Goal: Download file/media: Obtain a digital file from the website

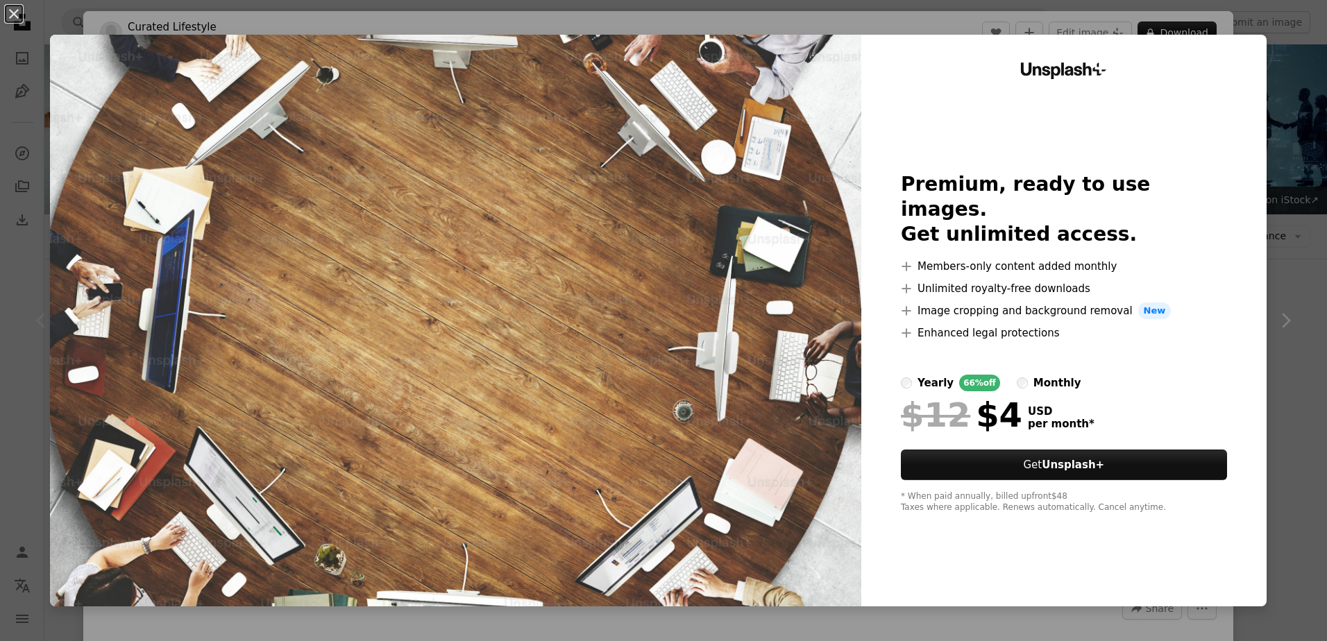
click at [1289, 412] on div "An X shape Unsplash+ Premium, ready to use images. Get unlimited access. A plus…" at bounding box center [663, 320] width 1327 height 641
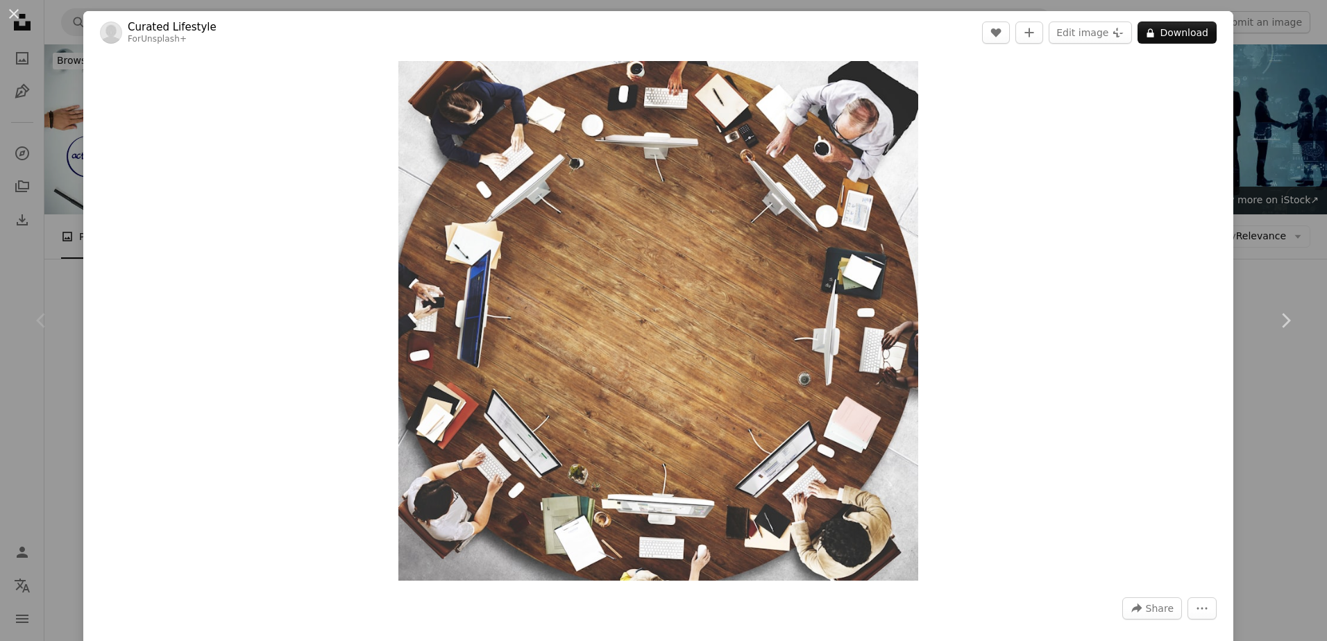
click at [1233, 407] on div "An X shape Chevron left Chevron right Curated Lifestyle For Unsplash+ A heart A…" at bounding box center [663, 320] width 1327 height 641
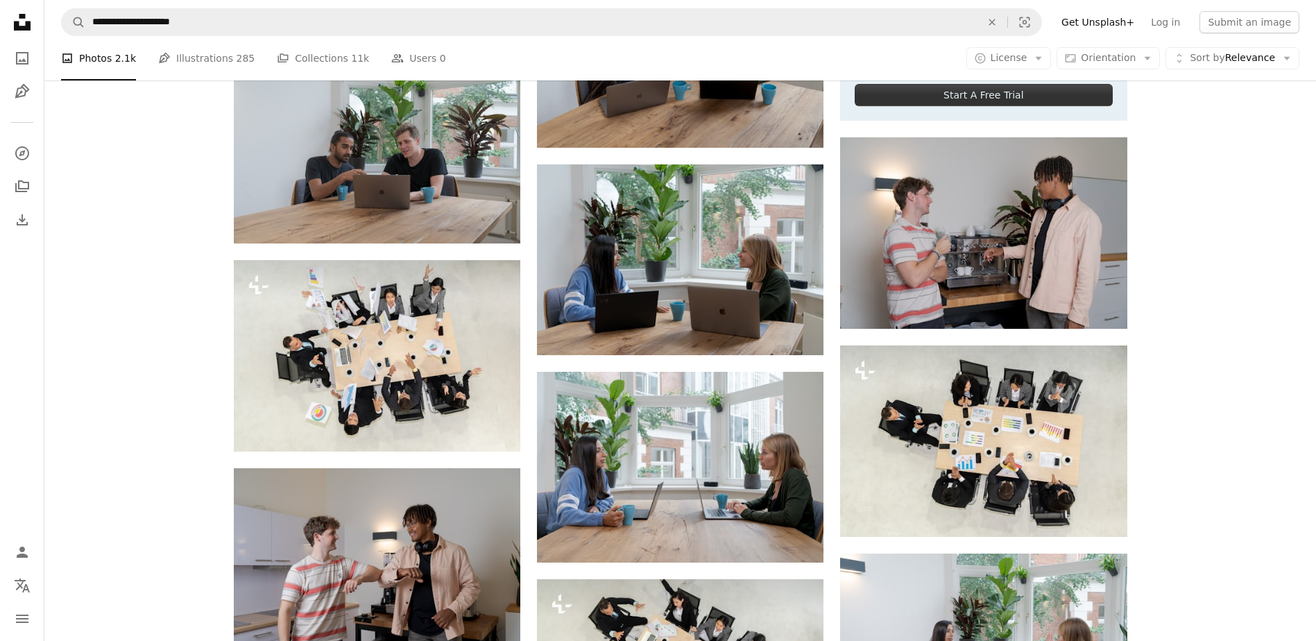
scroll to position [624, 0]
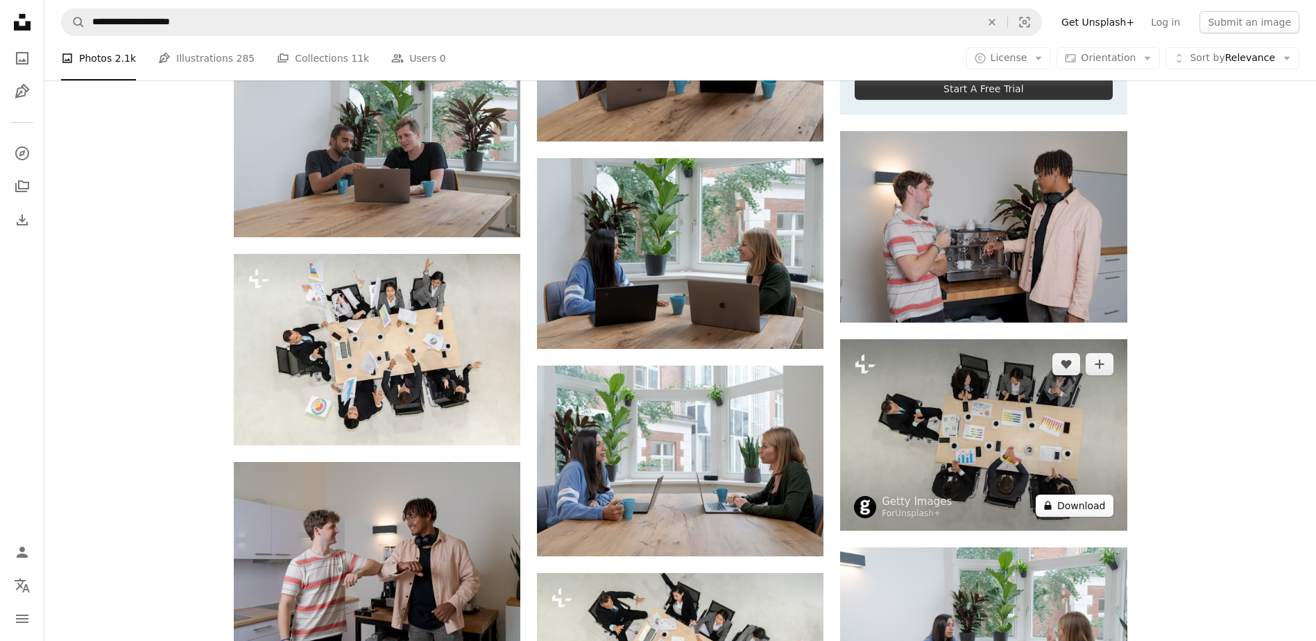
click at [1100, 509] on button "A lock Download" at bounding box center [1075, 506] width 78 height 22
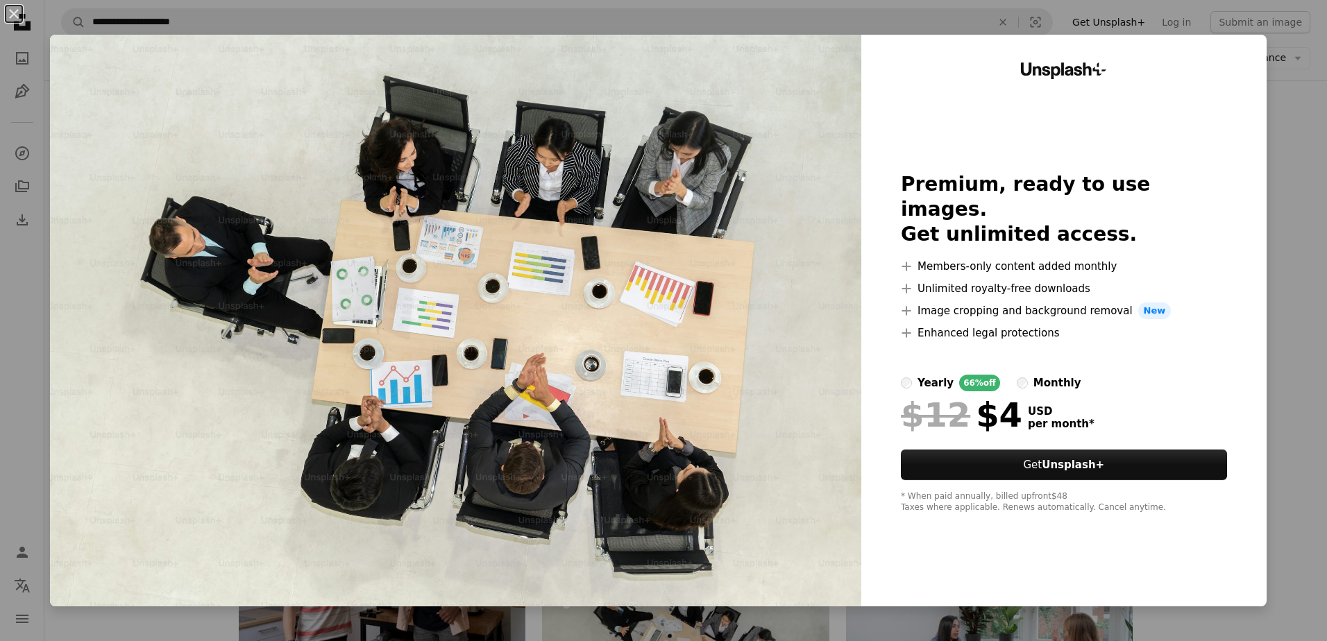
click at [1276, 415] on div "An X shape Unsplash+ Premium, ready to use images. Get unlimited access. A plus…" at bounding box center [663, 320] width 1327 height 641
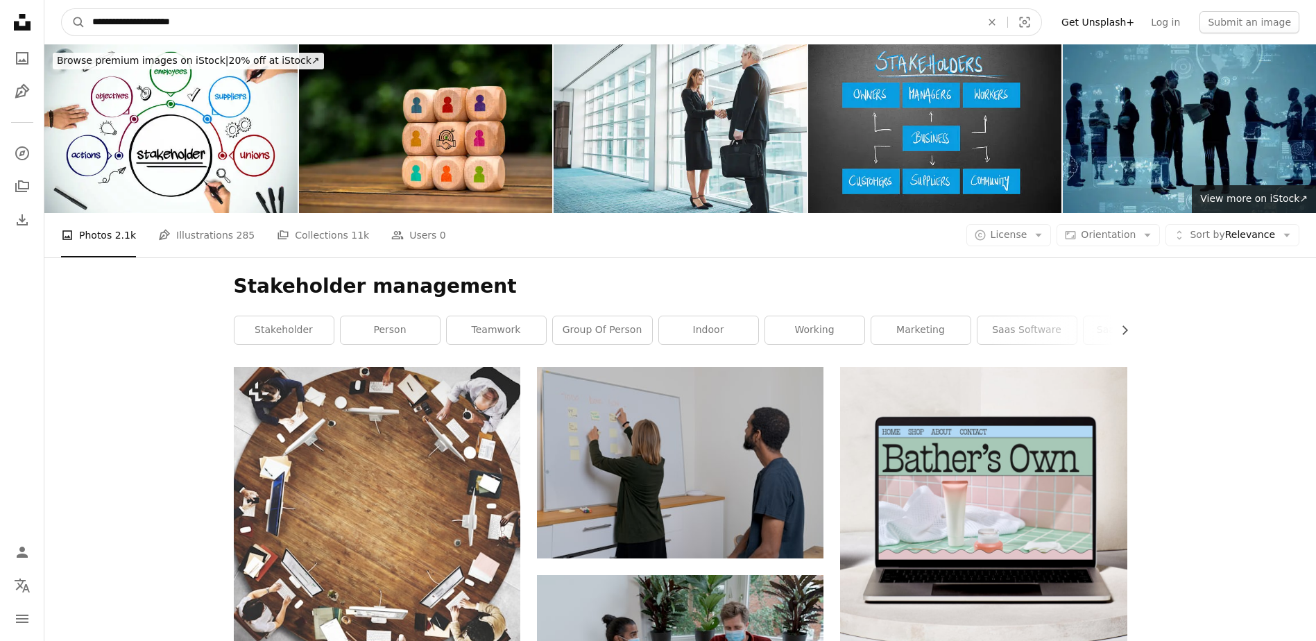
drag, startPoint x: 207, startPoint y: 22, endPoint x: 41, endPoint y: 0, distance: 167.9
type input "**********"
click button "A magnifying glass" at bounding box center [74, 22] width 24 height 26
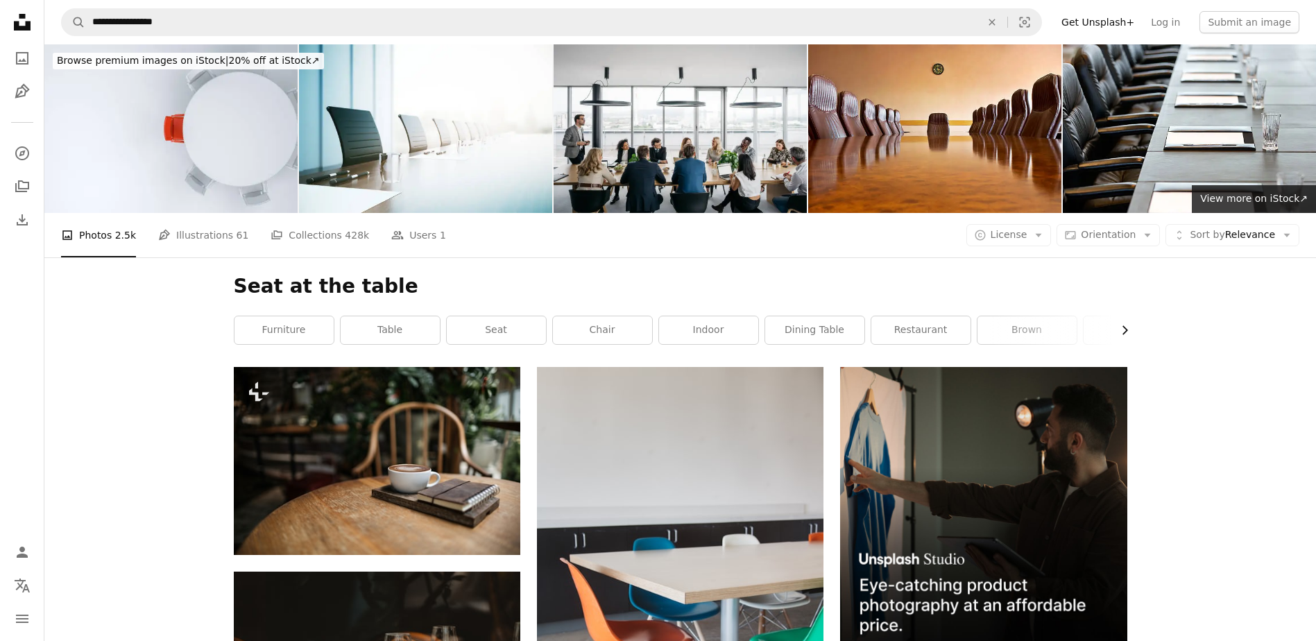
click at [1121, 323] on icon "Chevron right" at bounding box center [1125, 330] width 14 height 14
click at [1121, 323] on link "wood" at bounding box center [1077, 330] width 99 height 28
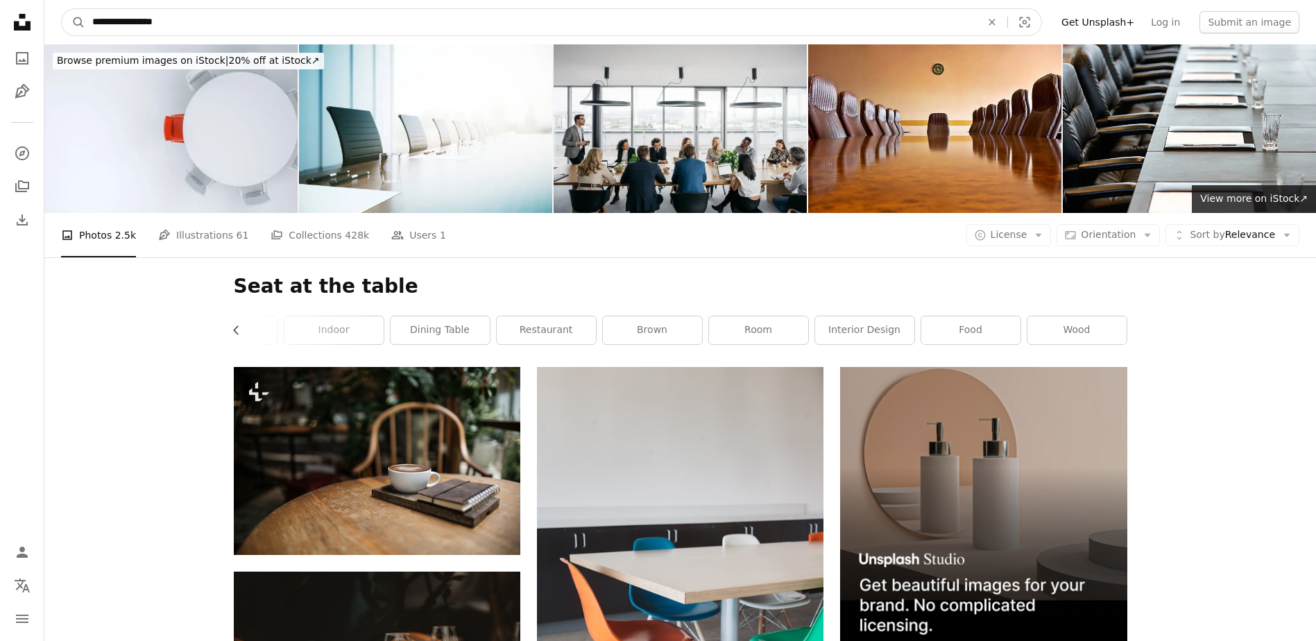
click at [92, 20] on input "**********" at bounding box center [531, 22] width 892 height 26
type input "**********"
click at [62, 9] on button "A magnifying glass" at bounding box center [74, 22] width 24 height 26
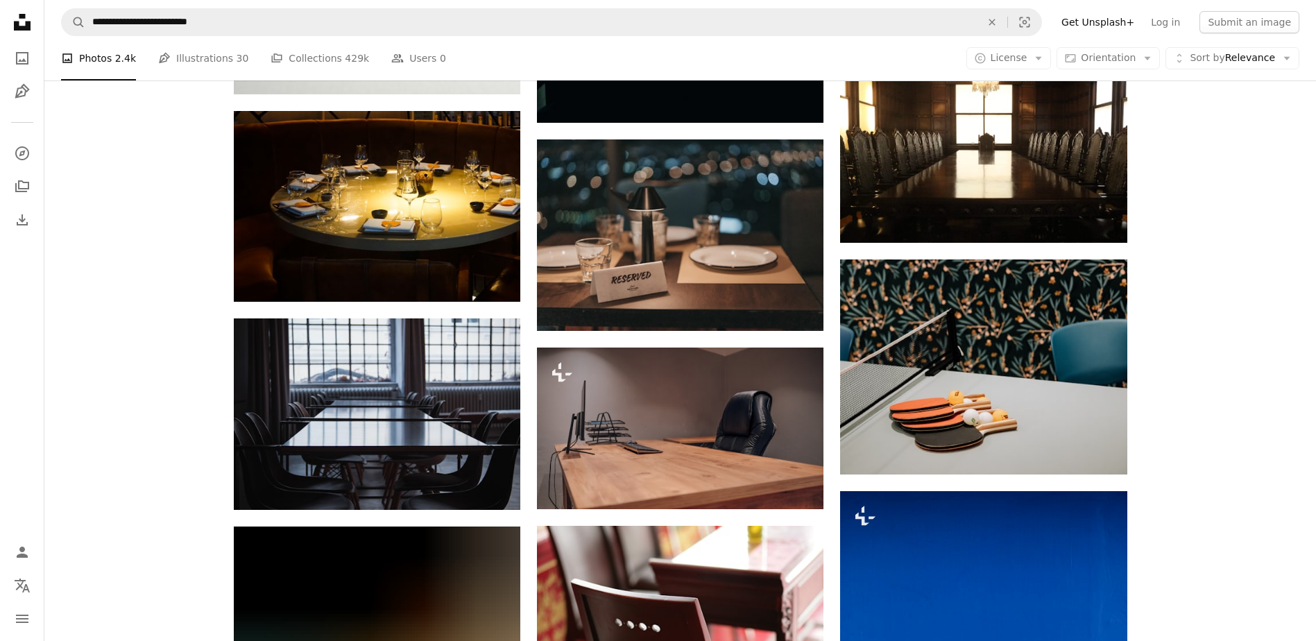
scroll to position [555, 0]
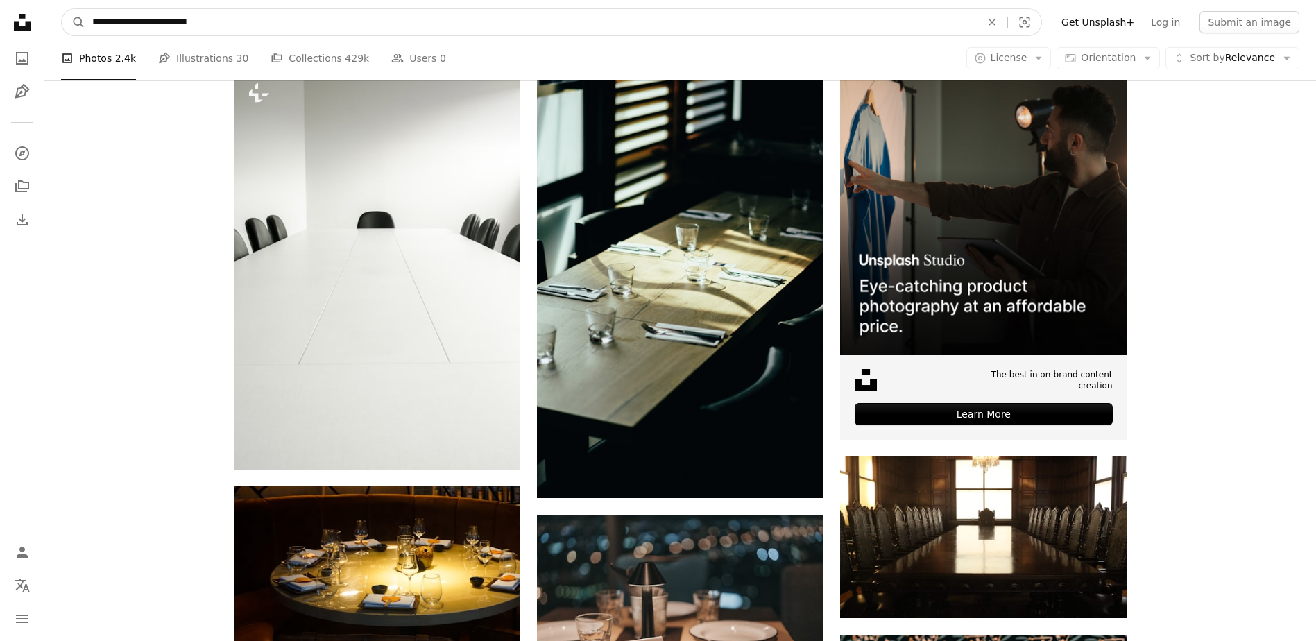
drag, startPoint x: 162, startPoint y: 9, endPoint x: 42, endPoint y: -2, distance: 120.6
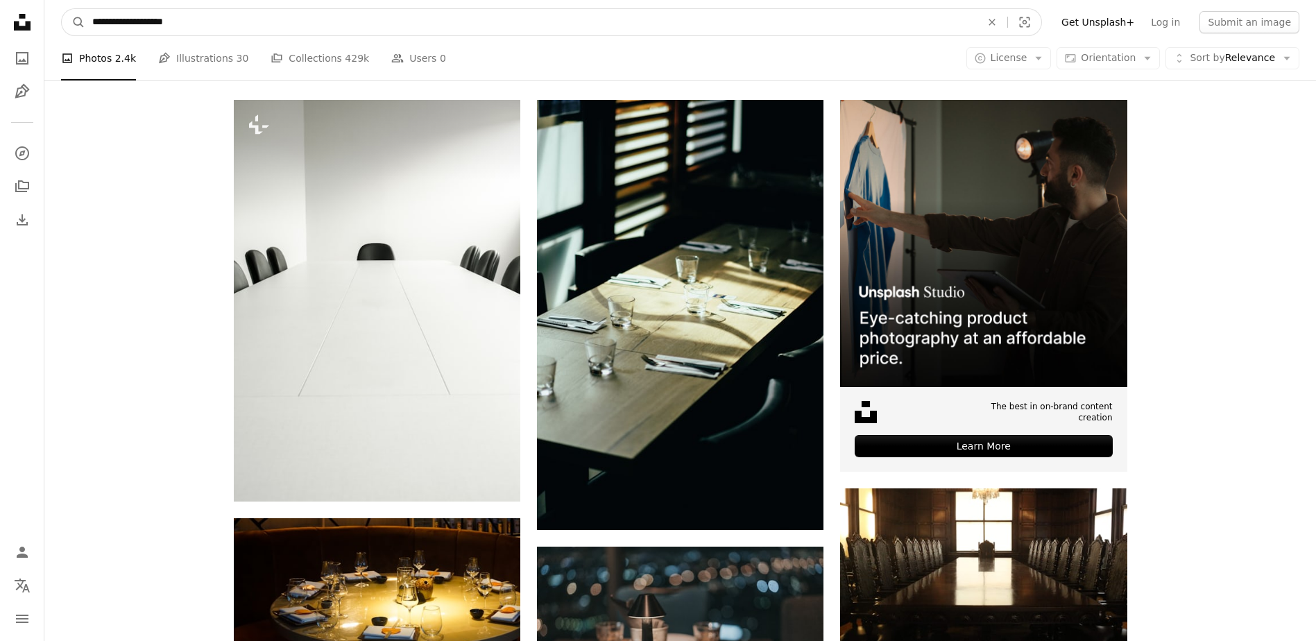
type input "**********"
click button "A magnifying glass" at bounding box center [74, 22] width 24 height 26
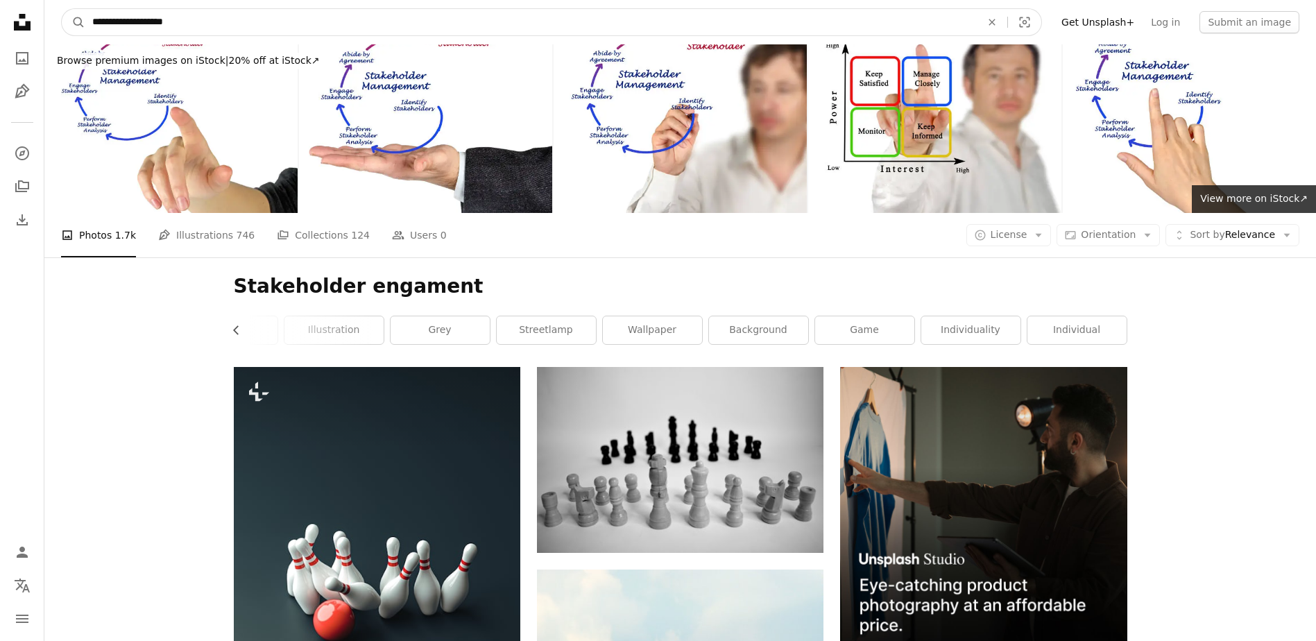
click at [169, 26] on input "**********" at bounding box center [531, 22] width 892 height 26
type input "**********"
click button "A magnifying glass" at bounding box center [74, 22] width 24 height 26
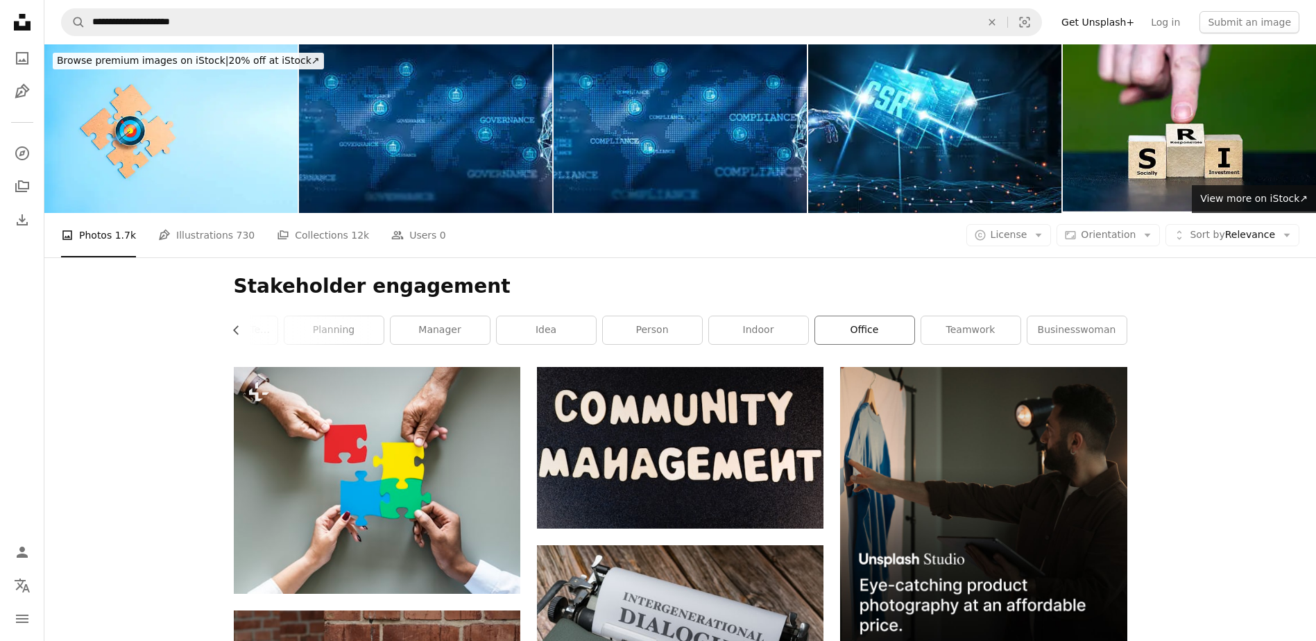
click at [890, 330] on link "office" at bounding box center [864, 330] width 99 height 28
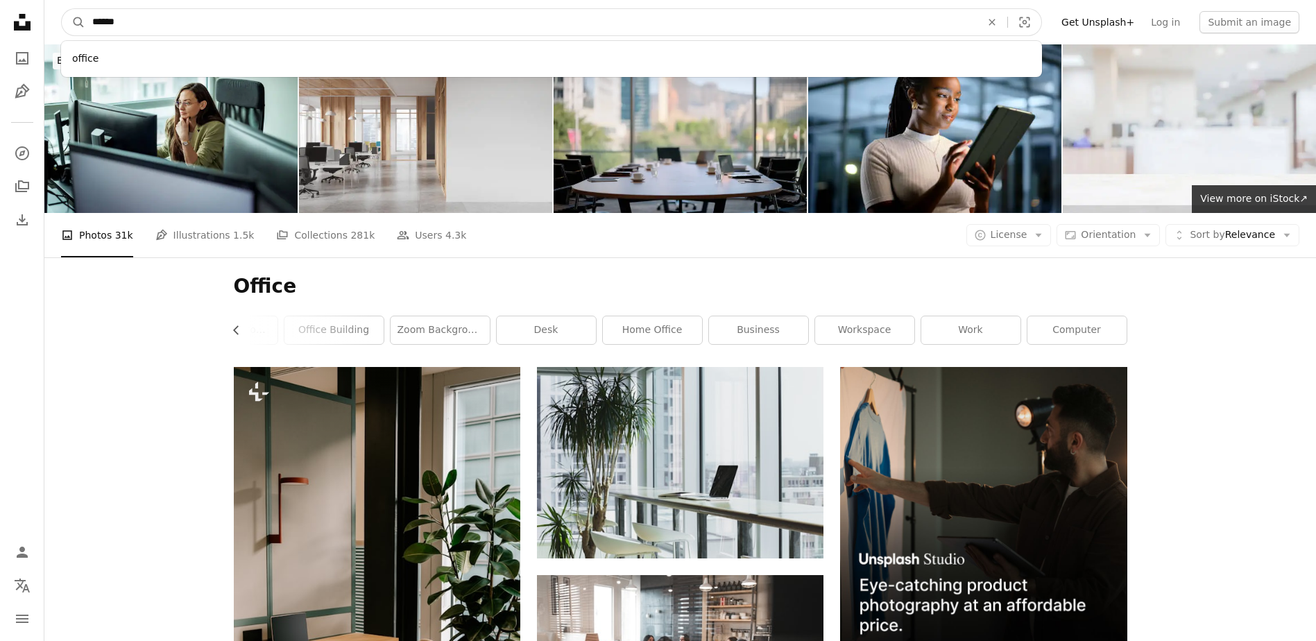
drag, startPoint x: 151, startPoint y: 31, endPoint x: 35, endPoint y: 4, distance: 118.2
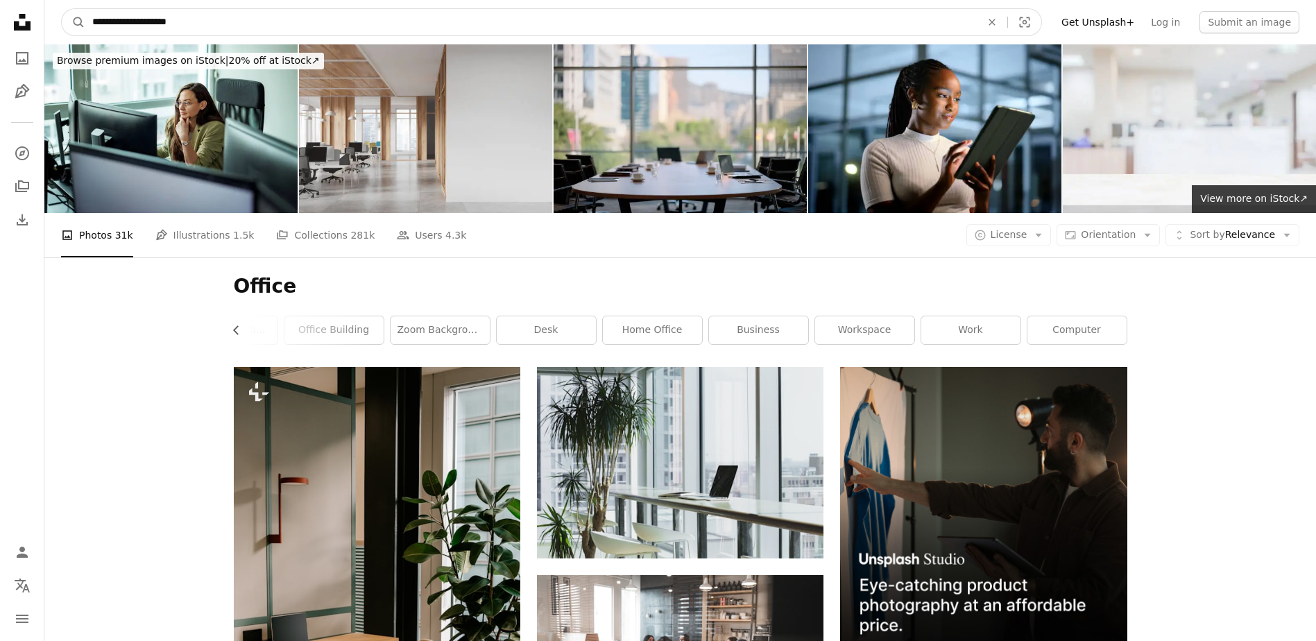
type input "**********"
click at [62, 9] on button "A magnifying glass" at bounding box center [74, 22] width 24 height 26
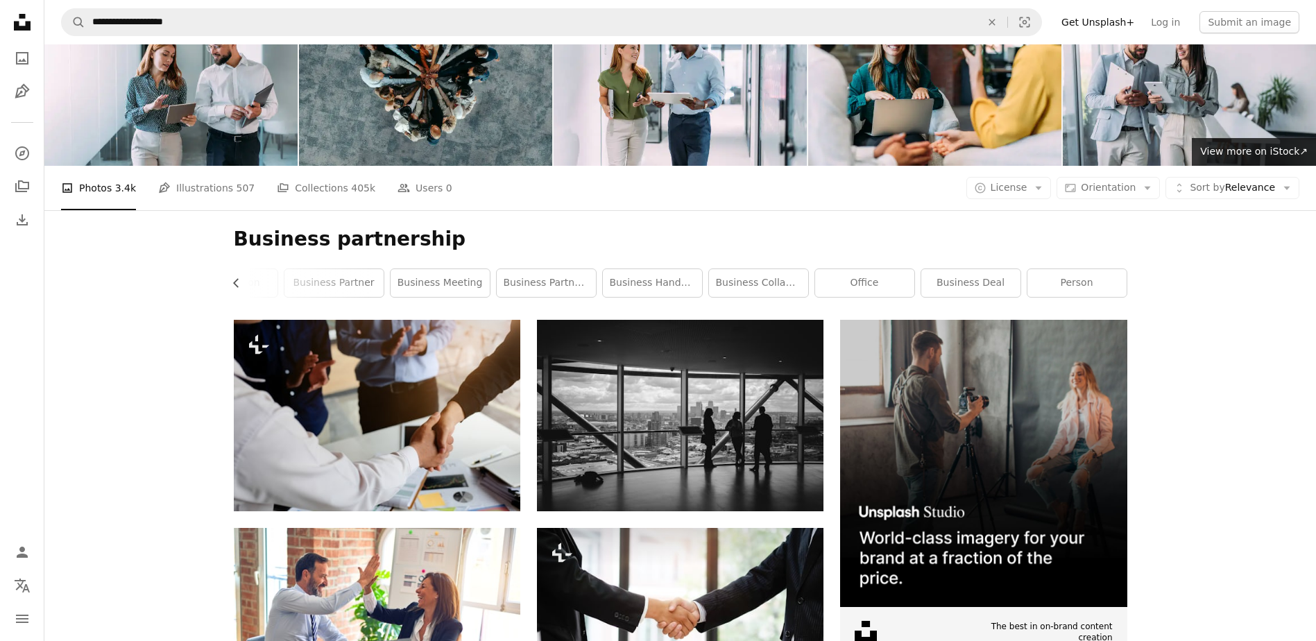
scroll to position [69, 0]
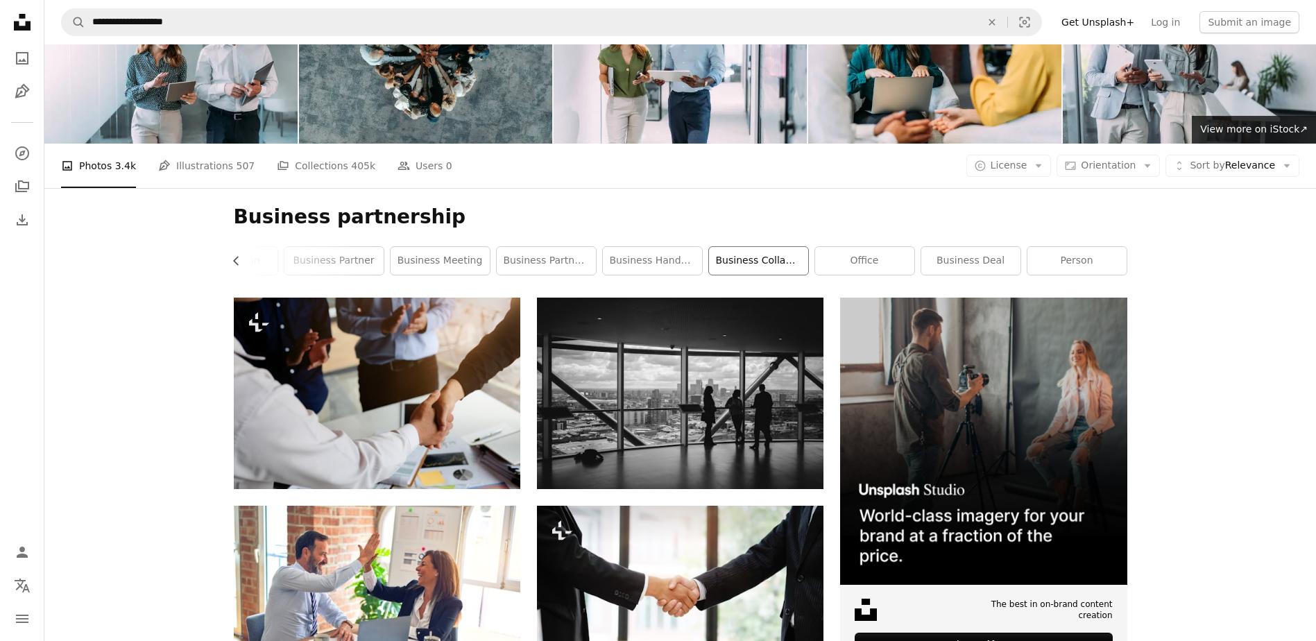
click at [723, 253] on link "business collaboration" at bounding box center [758, 261] width 99 height 28
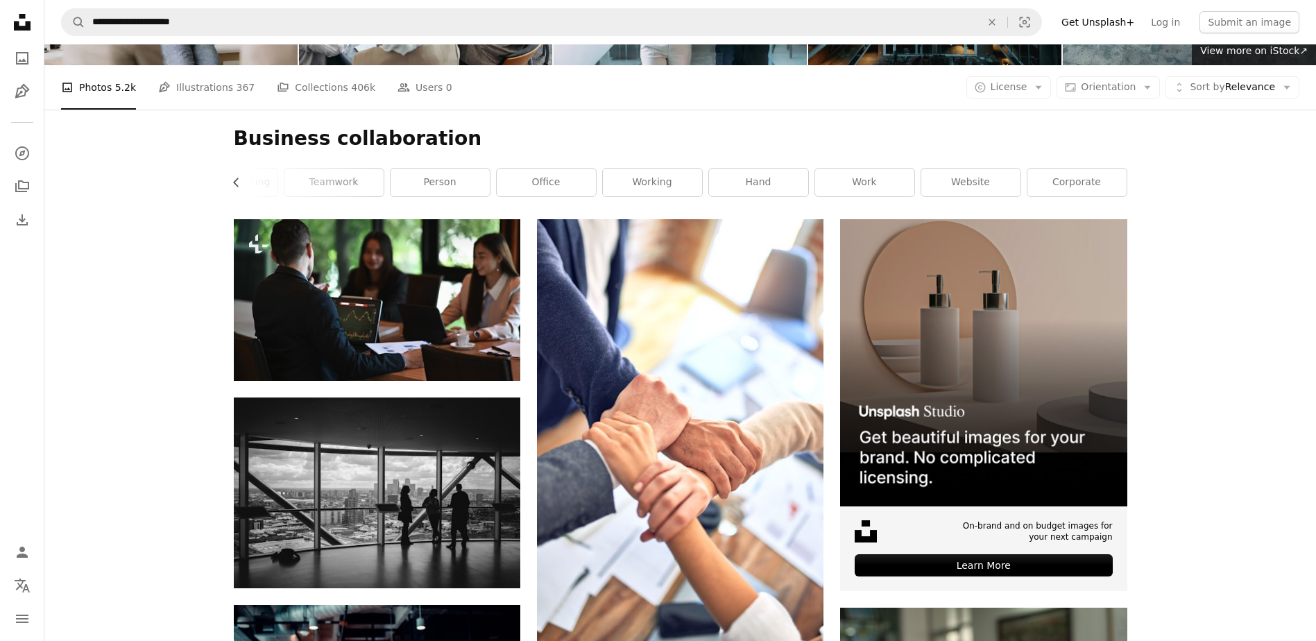
scroll to position [139, 0]
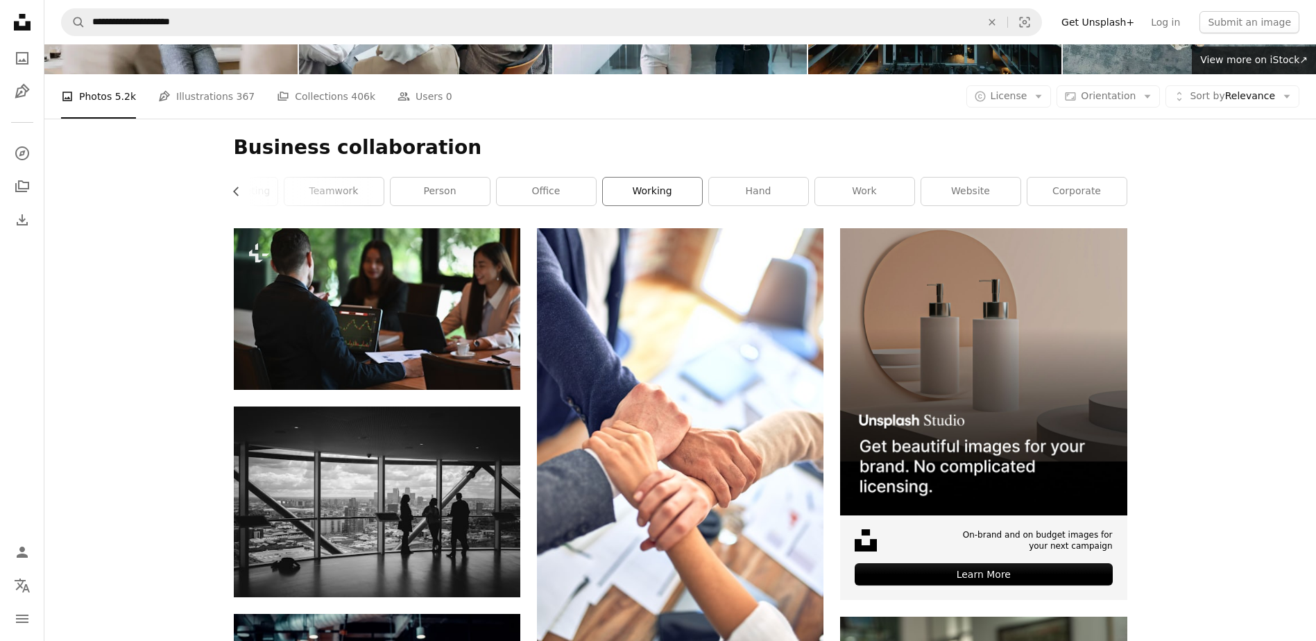
click at [659, 193] on link "working" at bounding box center [652, 192] width 99 height 28
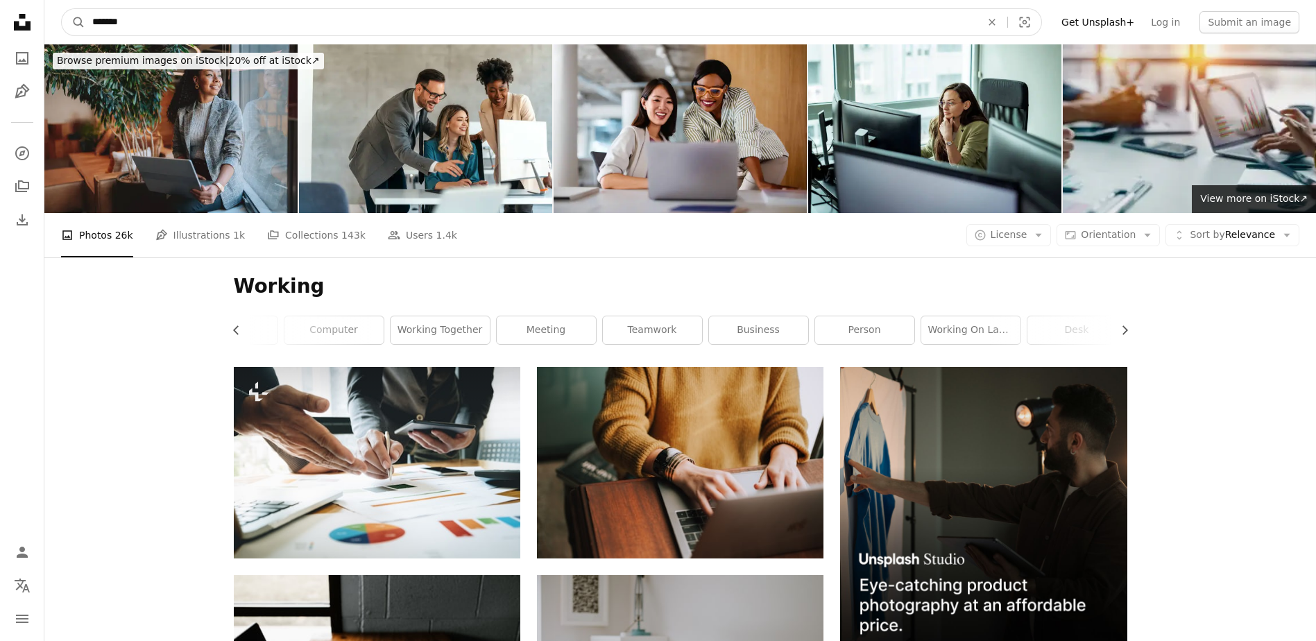
drag, startPoint x: 145, startPoint y: 24, endPoint x: 44, endPoint y: 10, distance: 102.2
type input "**********"
click at [62, 9] on button "A magnifying glass" at bounding box center [74, 22] width 24 height 26
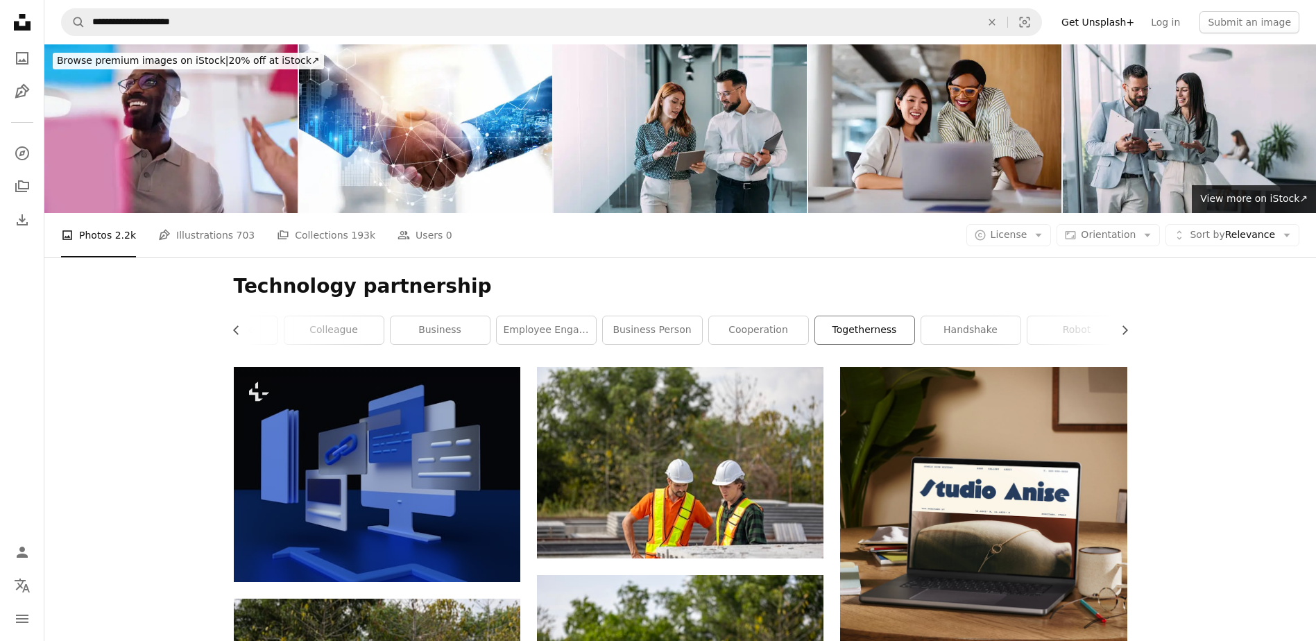
click at [865, 332] on link "togetherness" at bounding box center [864, 330] width 99 height 28
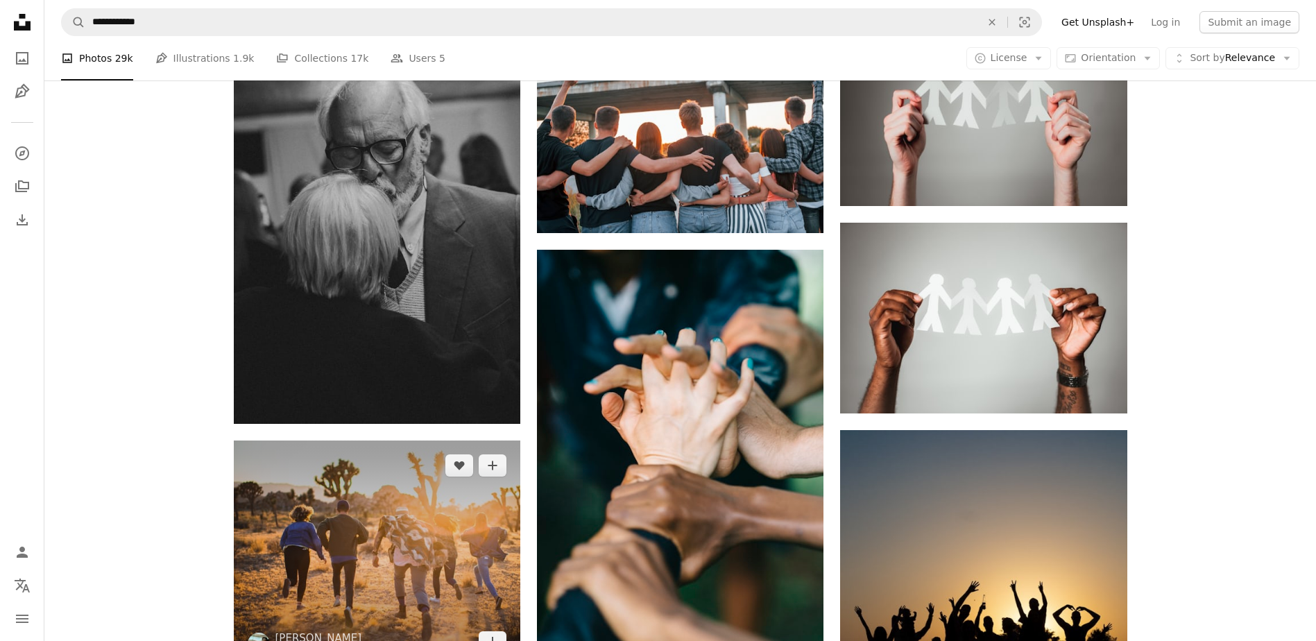
scroll to position [555, 0]
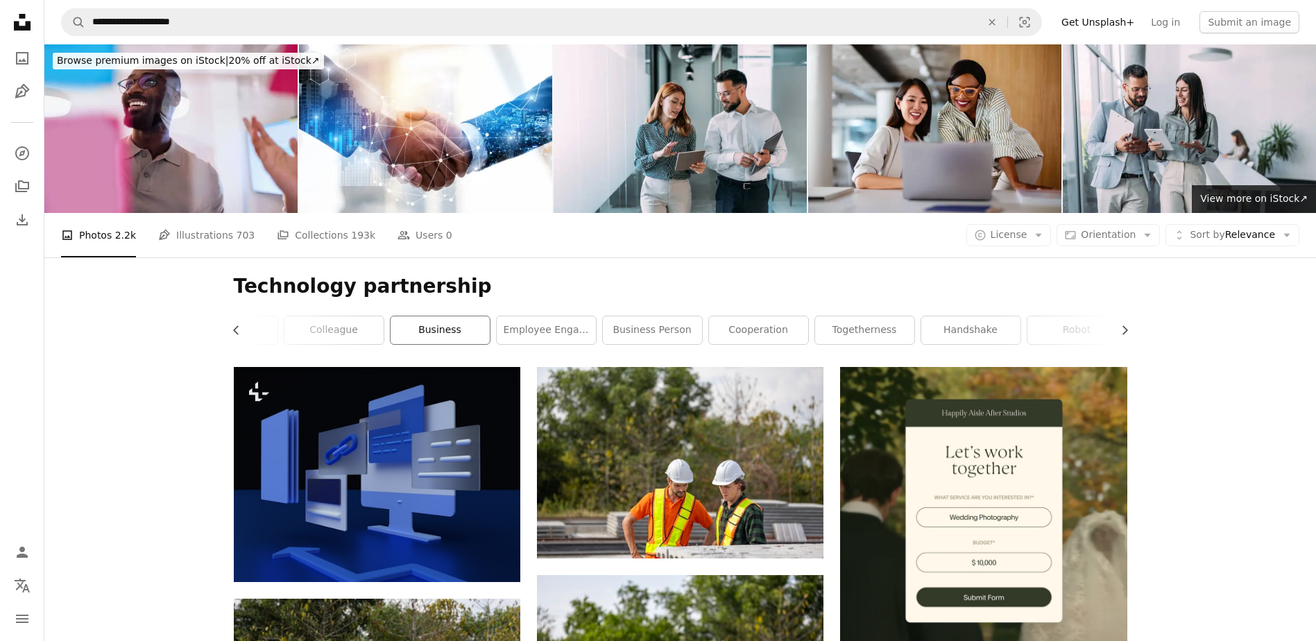
click at [451, 334] on link "business" at bounding box center [440, 330] width 99 height 28
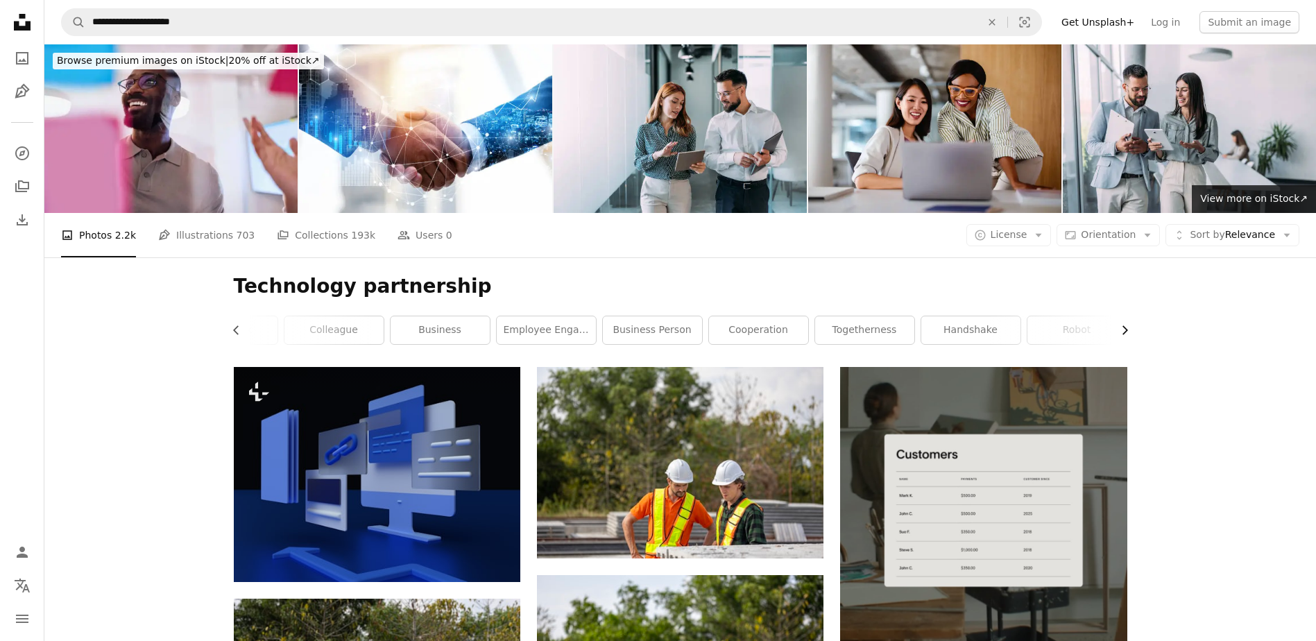
click at [1128, 326] on icon "Chevron right" at bounding box center [1125, 330] width 14 height 14
click at [978, 335] on link "robot" at bounding box center [970, 330] width 99 height 28
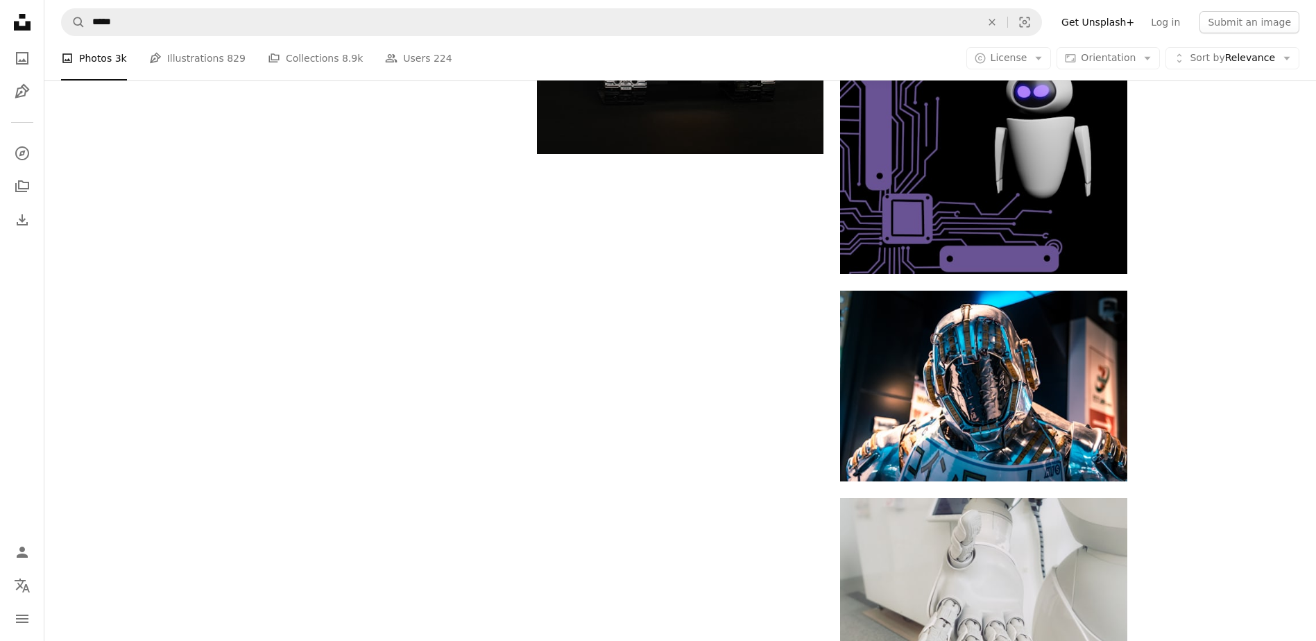
scroll to position [2637, 0]
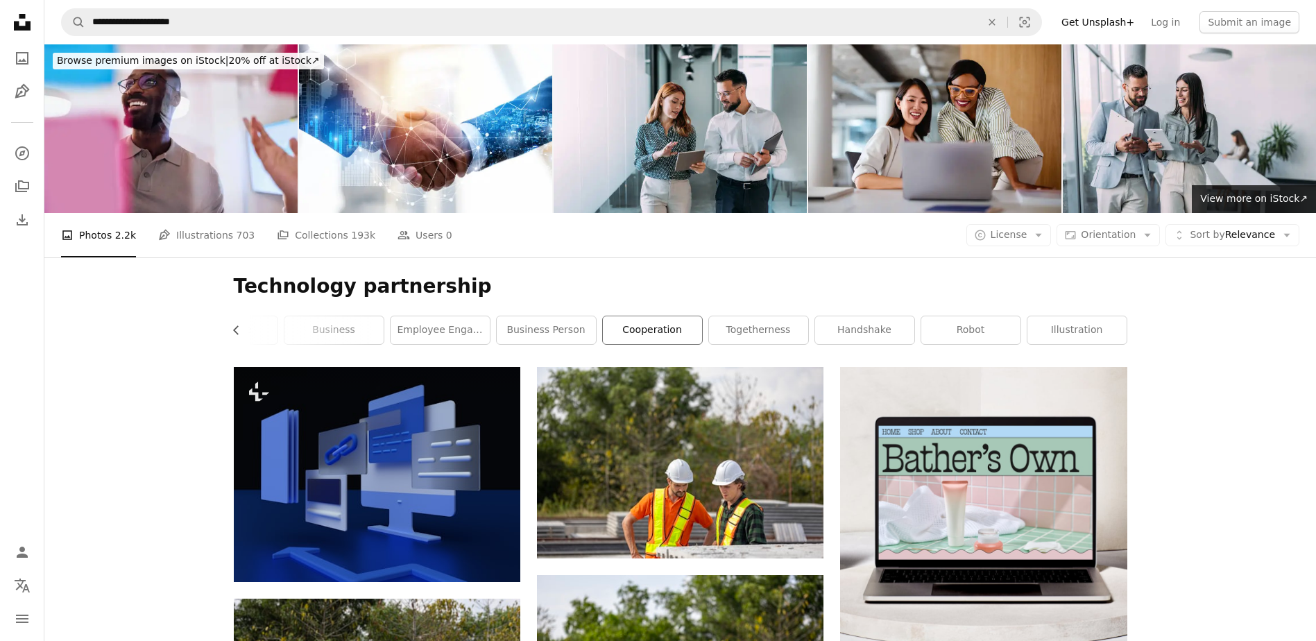
click at [627, 341] on link "cooperation" at bounding box center [652, 330] width 99 height 28
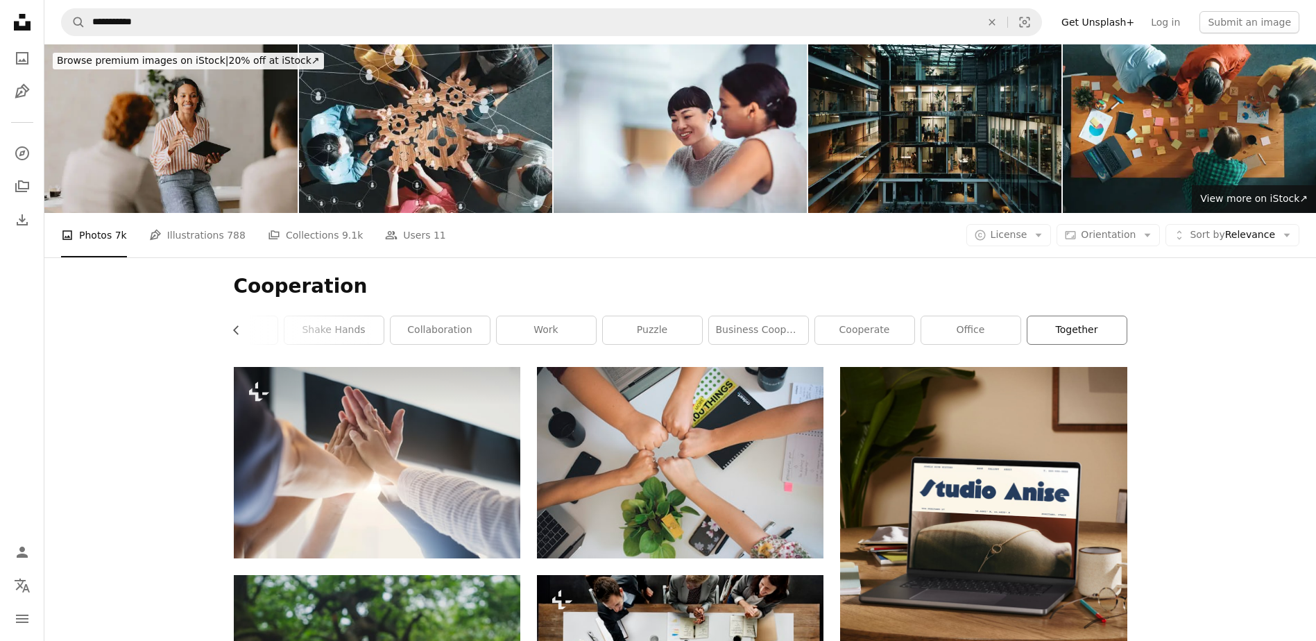
click at [1087, 331] on link "together" at bounding box center [1077, 330] width 99 height 28
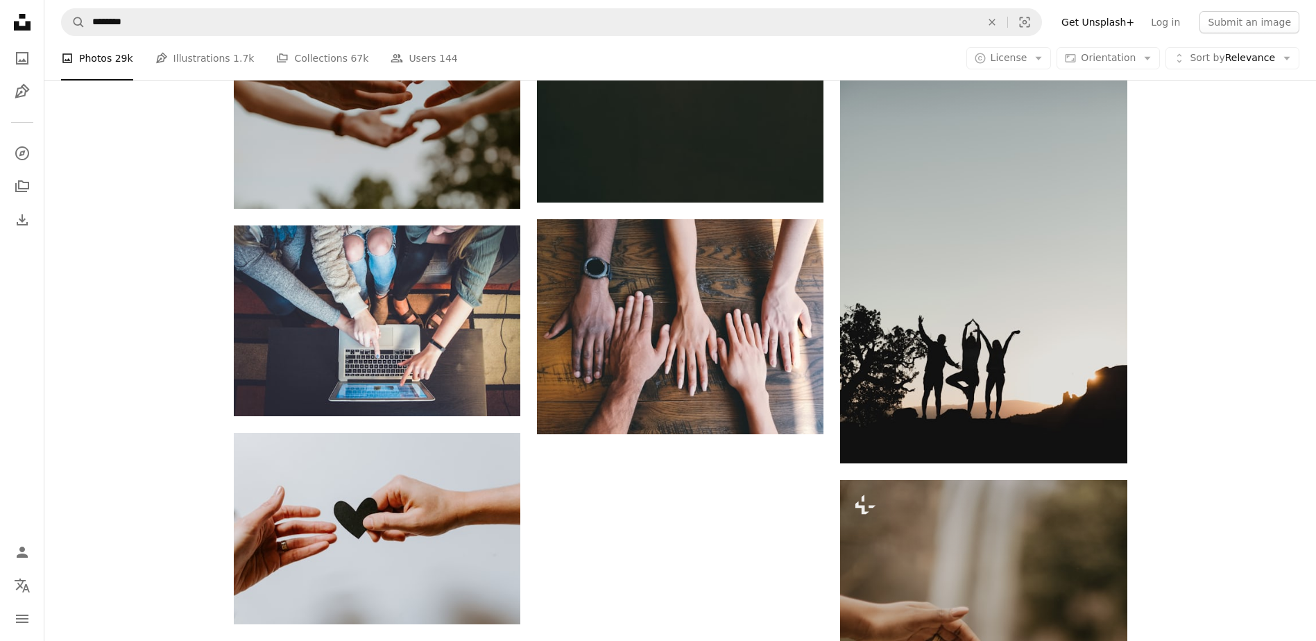
scroll to position [1943, 0]
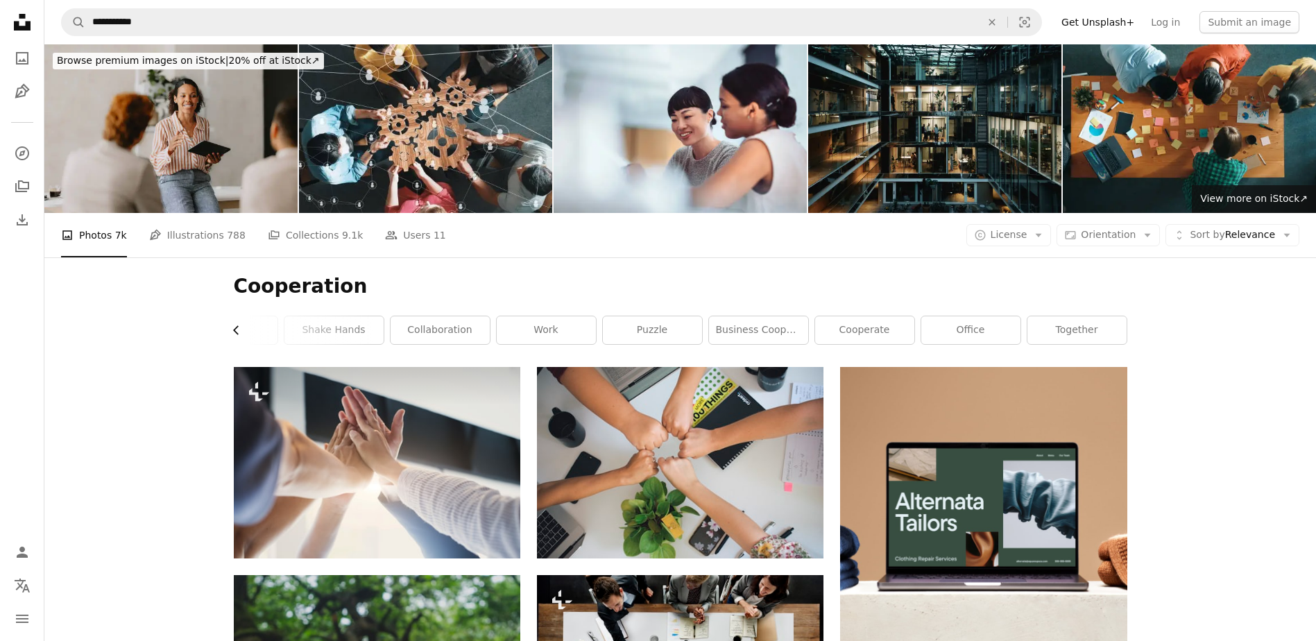
click at [237, 331] on icon "Chevron left" at bounding box center [237, 330] width 14 height 14
click at [237, 331] on link "teamwork" at bounding box center [284, 330] width 99 height 28
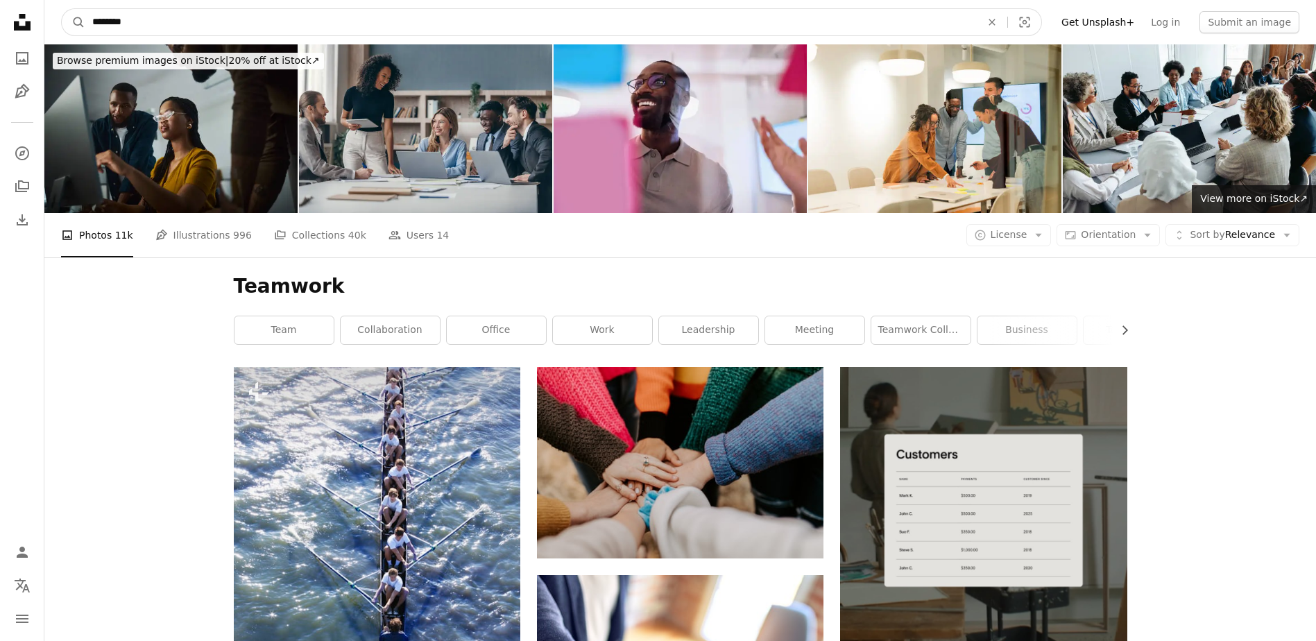
drag, startPoint x: 176, startPoint y: 24, endPoint x: 2, endPoint y: -2, distance: 176.1
type input "**********"
click at [62, 9] on button "A magnifying glass" at bounding box center [74, 22] width 24 height 26
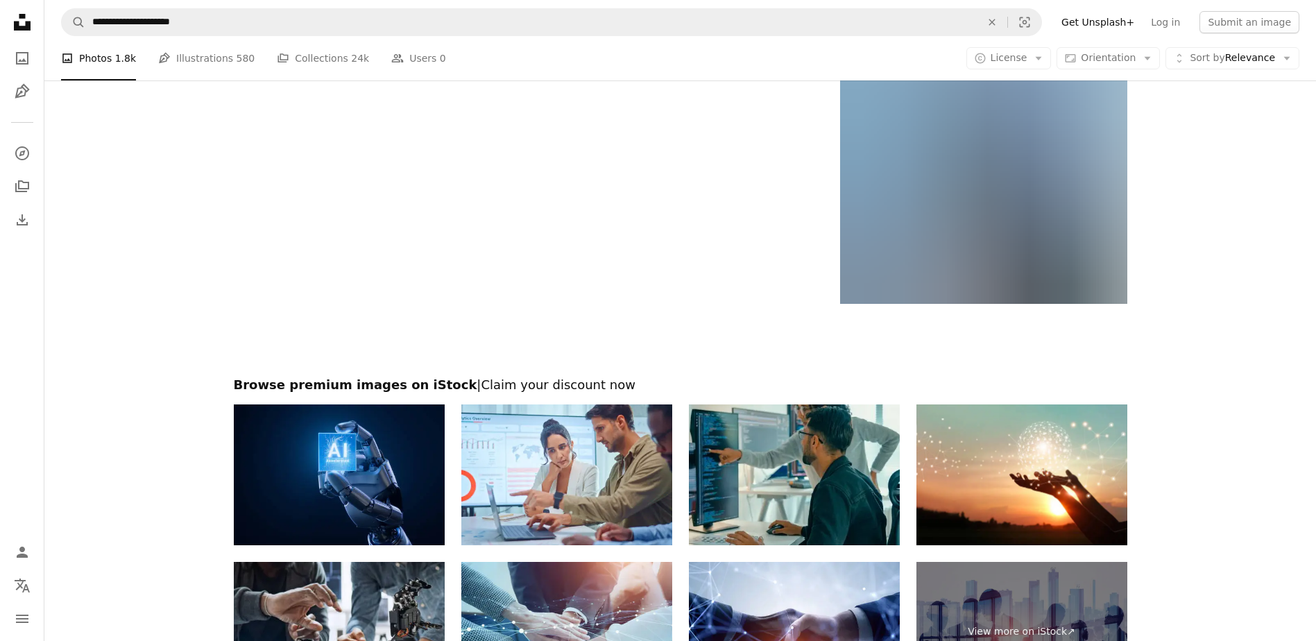
scroll to position [2498, 0]
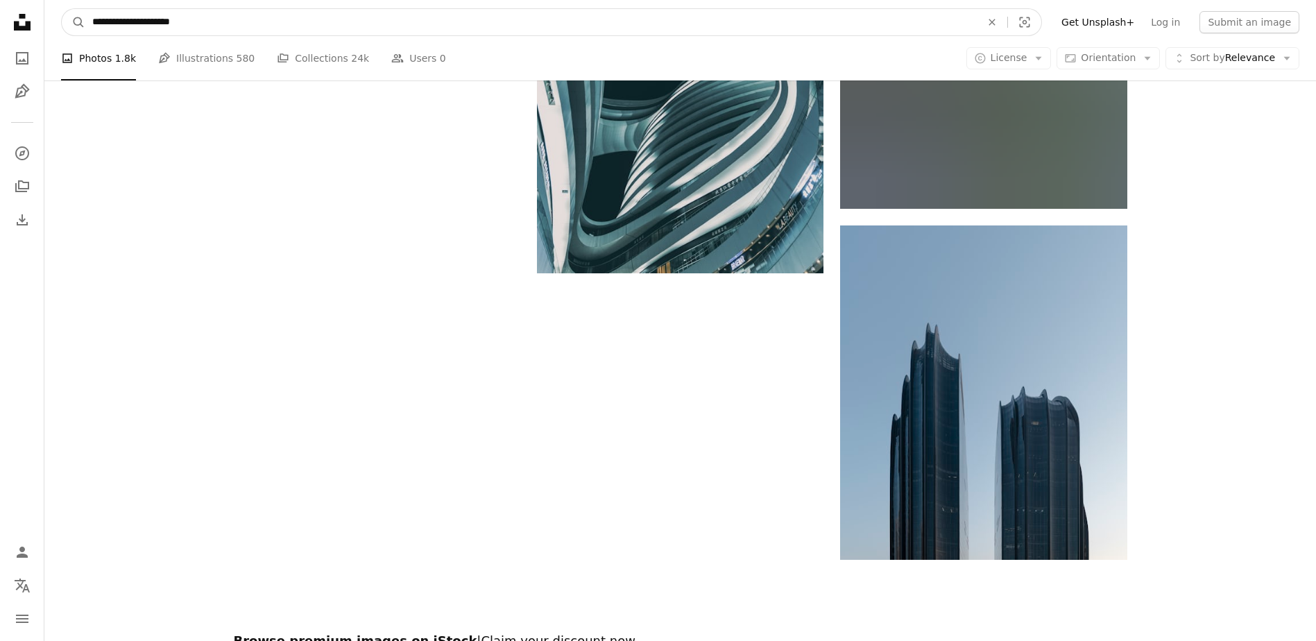
drag, startPoint x: 205, startPoint y: 25, endPoint x: 35, endPoint y: -5, distance: 172.6
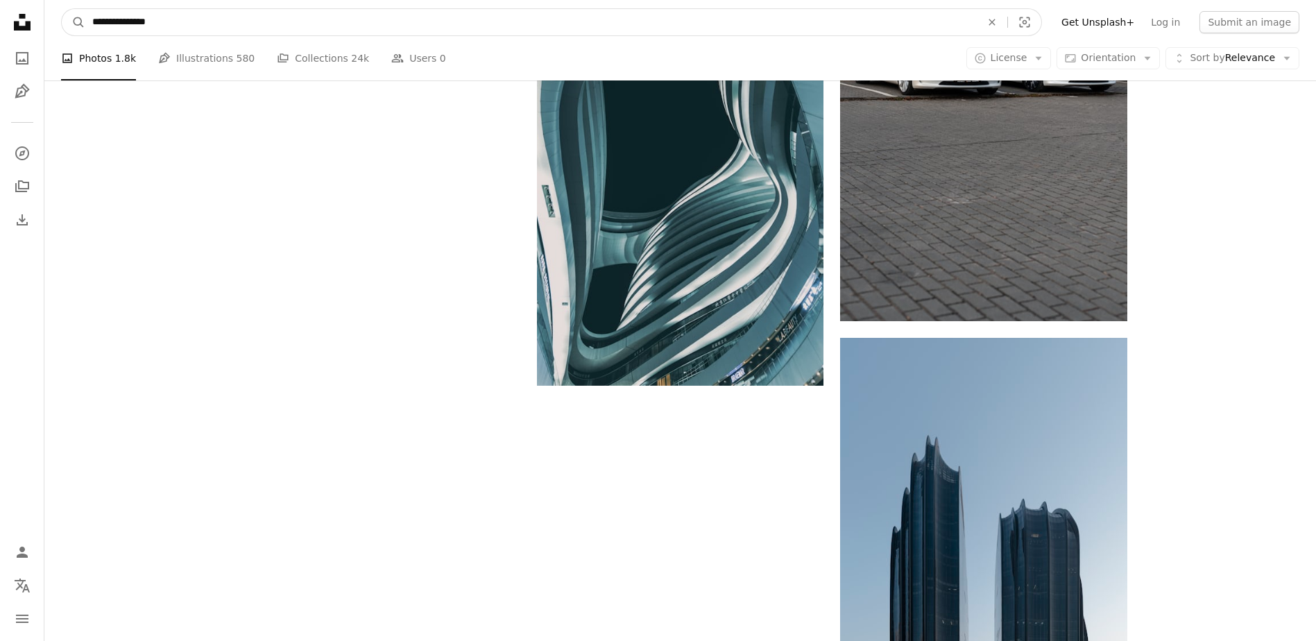
type input "**********"
click at [62, 9] on button "A magnifying glass" at bounding box center [74, 22] width 24 height 26
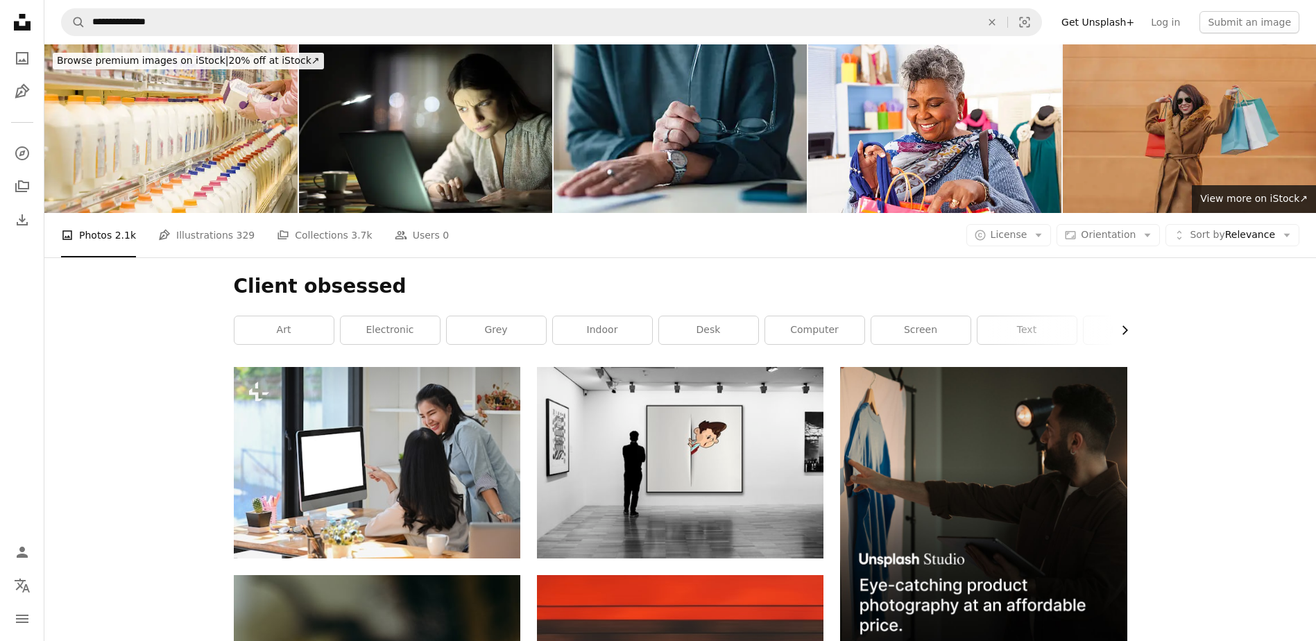
click at [1125, 330] on icon "button" at bounding box center [1126, 330] width 6 height 9
click at [860, 334] on link "display" at bounding box center [864, 330] width 99 height 28
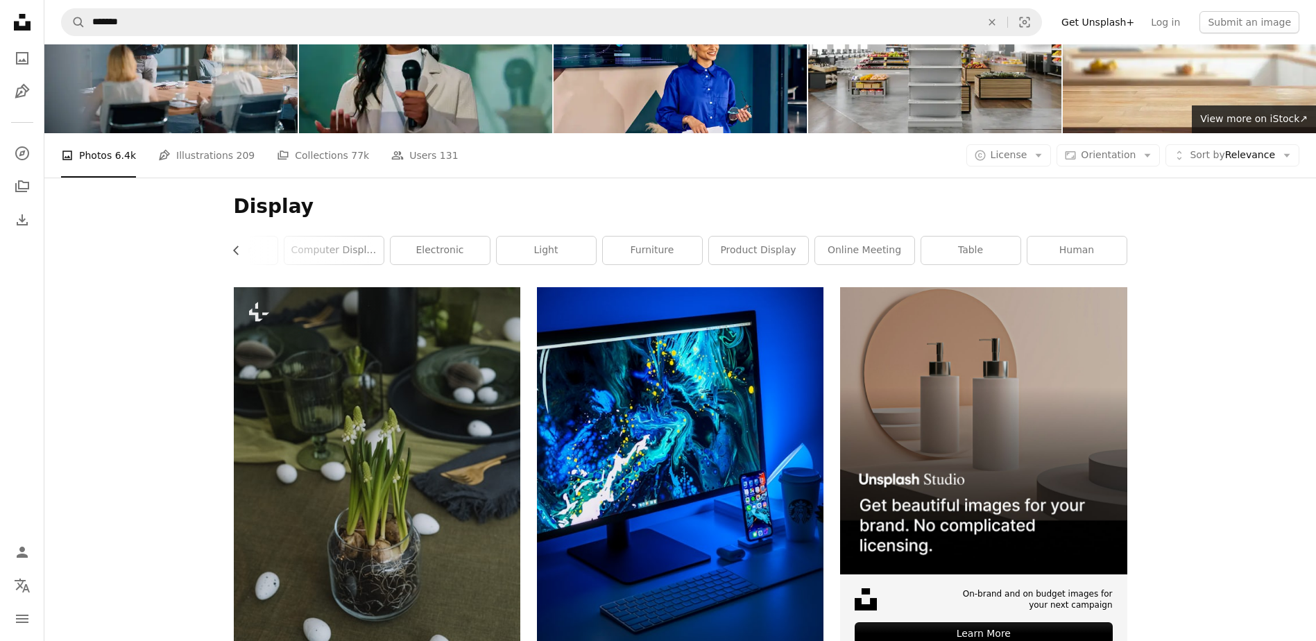
scroll to position [28, 0]
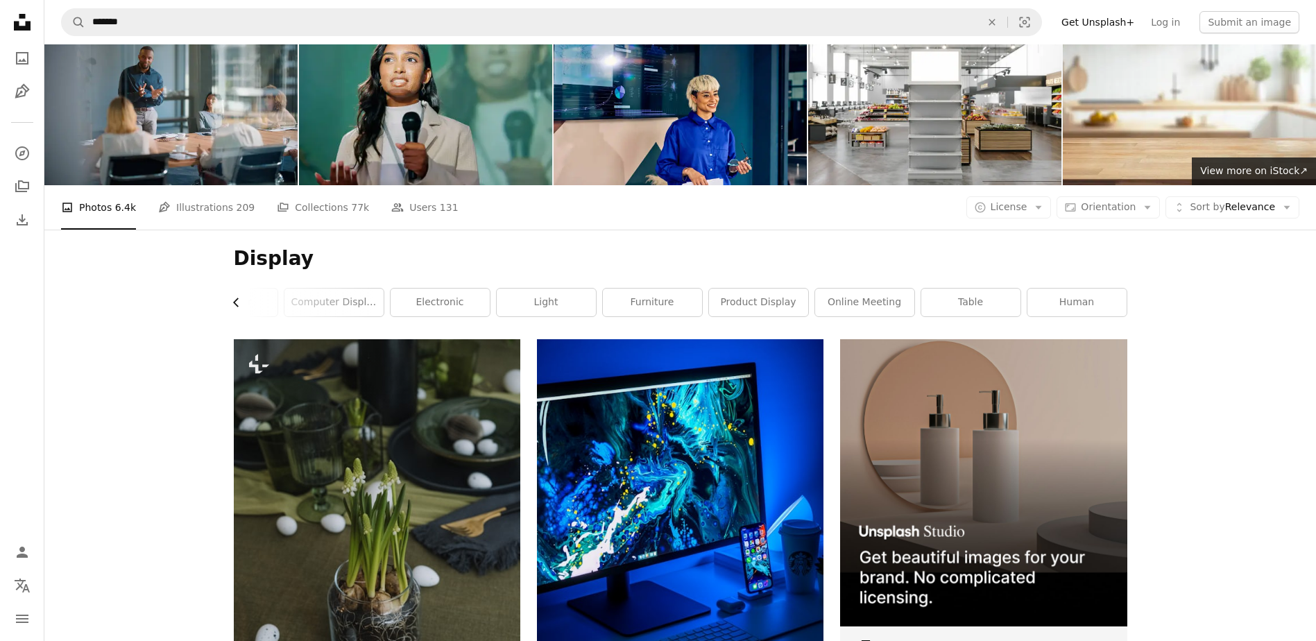
click at [231, 306] on icon "Chevron left" at bounding box center [237, 303] width 14 height 14
click at [231, 306] on div "Display Chevron right screen monitor lcd screen computer computer display elect…" at bounding box center [680, 285] width 927 height 110
